Goal: Task Accomplishment & Management: Manage account settings

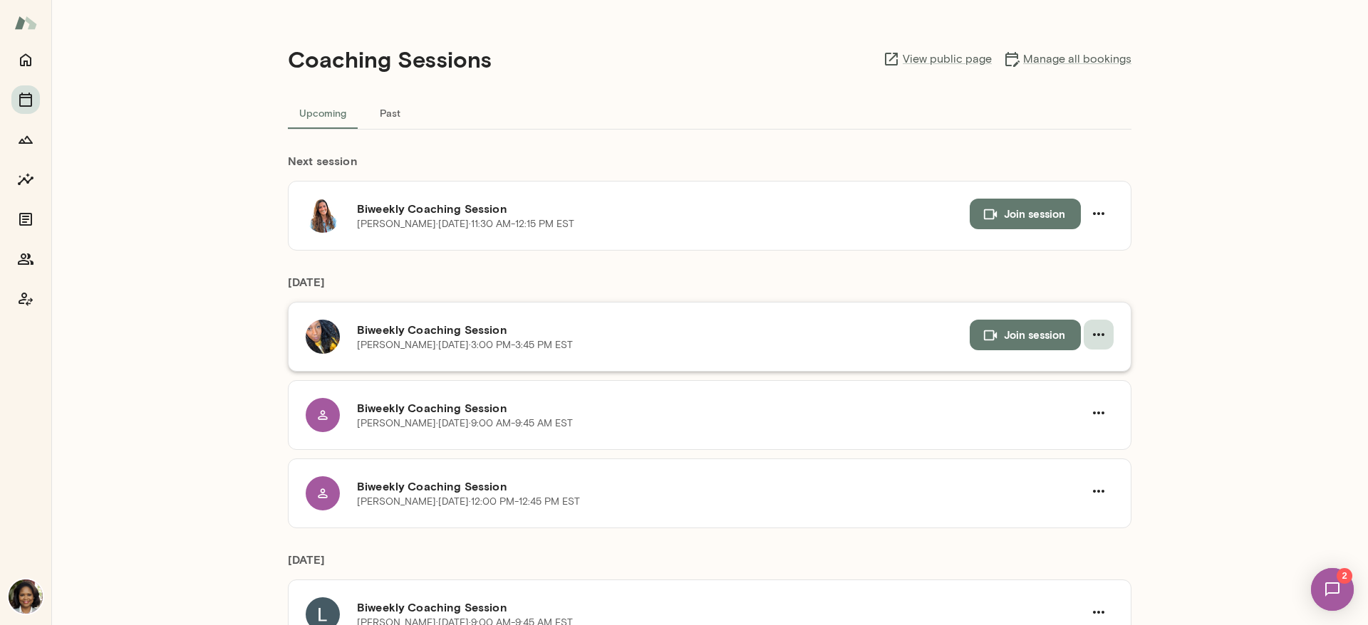
click at [1098, 331] on icon "button" at bounding box center [1098, 334] width 17 height 17
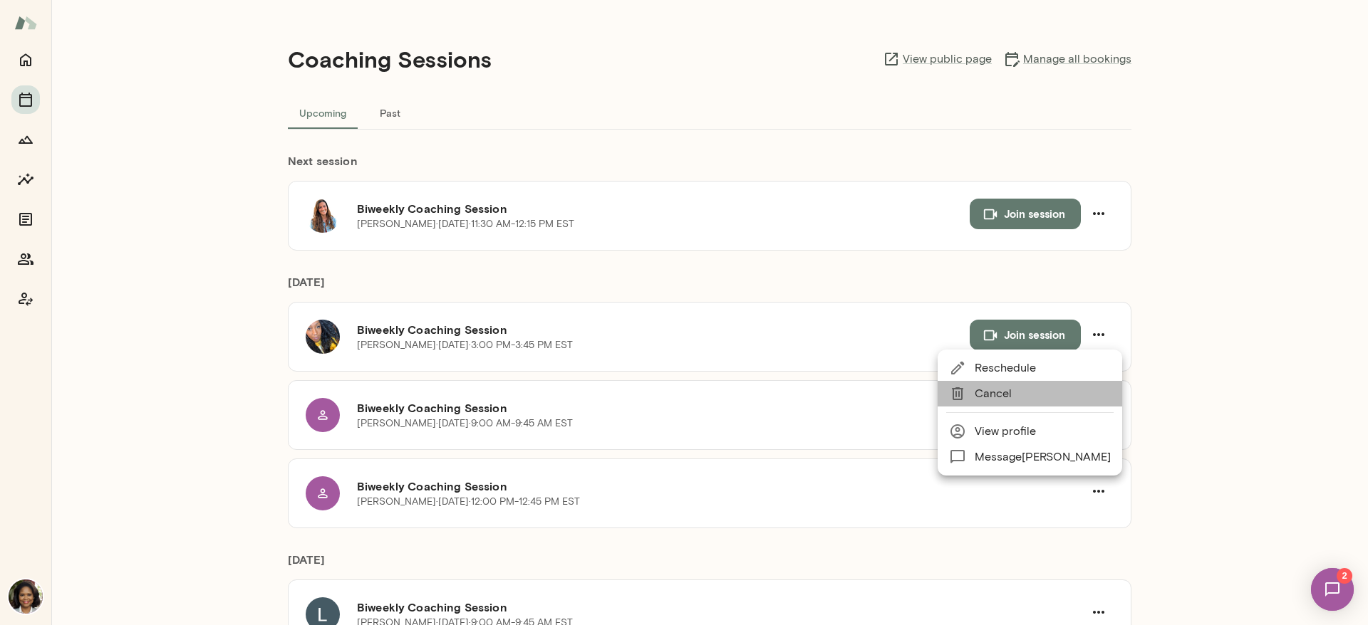
click at [1056, 386] on span "Cancel" at bounding box center [1042, 393] width 136 height 17
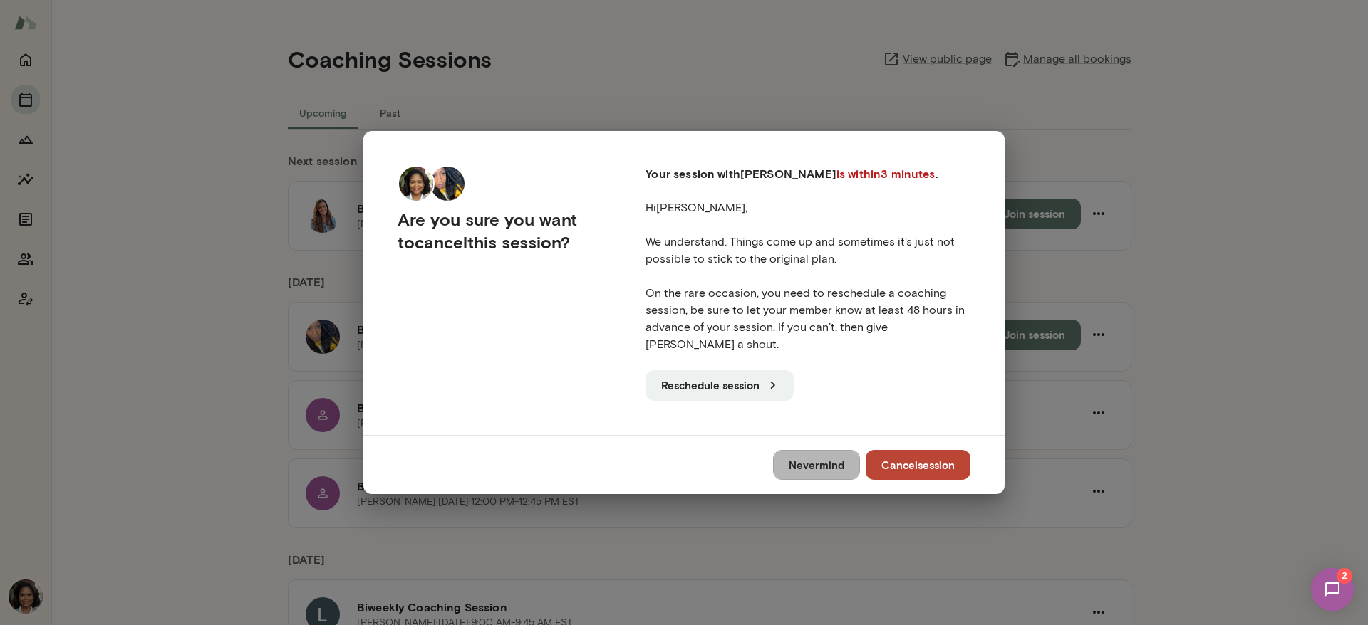
click at [807, 463] on button "Nevermind" at bounding box center [816, 465] width 87 height 30
click at [816, 459] on div "Biweekly Coaching Session [PERSON_NAME] · [DATE] · 12:00 PM-12:45 PM EST" at bounding box center [709, 494] width 843 height 70
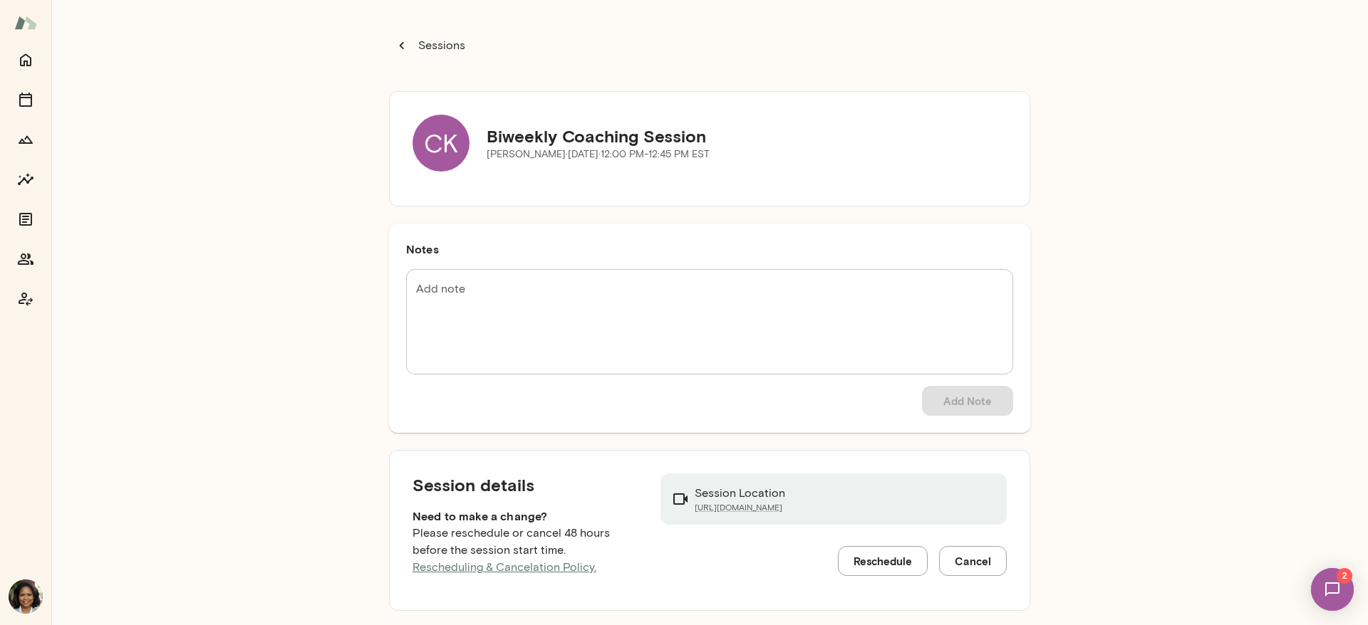
click at [437, 38] on p "Sessions" at bounding box center [440, 45] width 50 height 17
